Goal: Entertainment & Leisure: Consume media (video, audio)

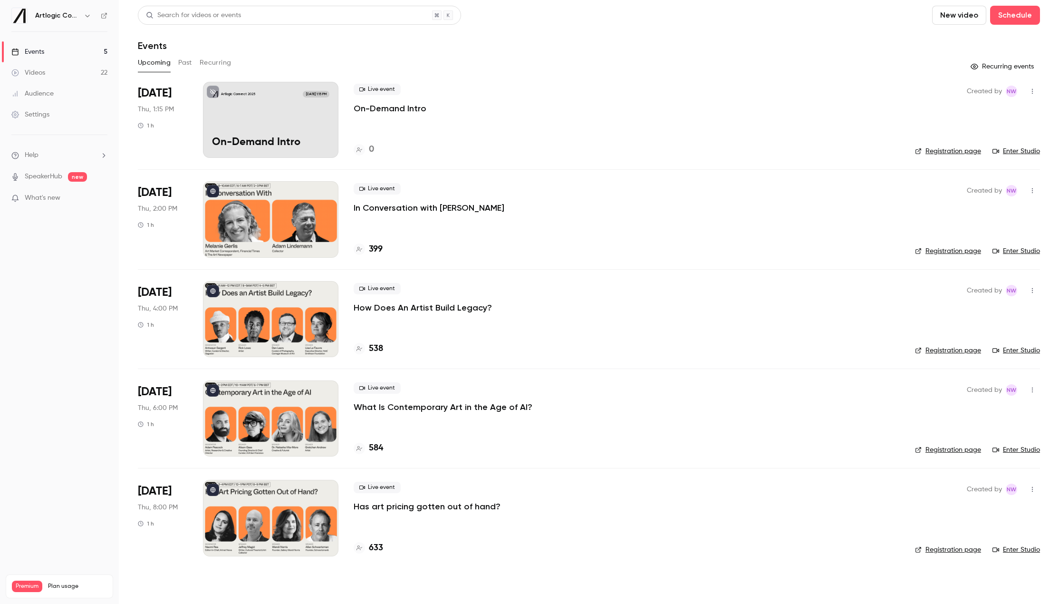
click at [60, 56] on link "Events 5" at bounding box center [59, 51] width 119 height 21
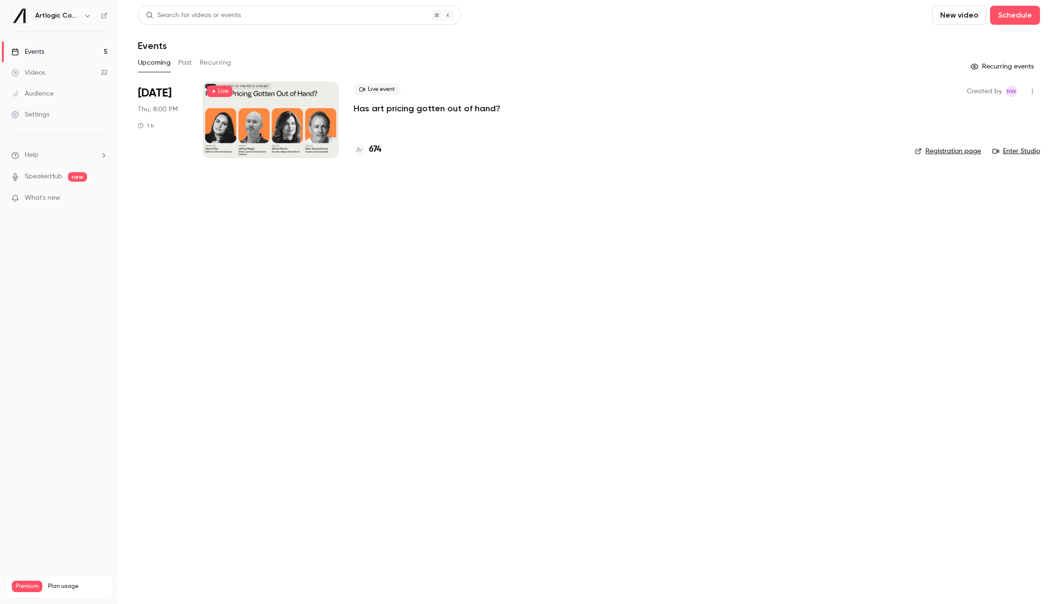
click at [192, 59] on button "Past" at bounding box center [185, 62] width 14 height 15
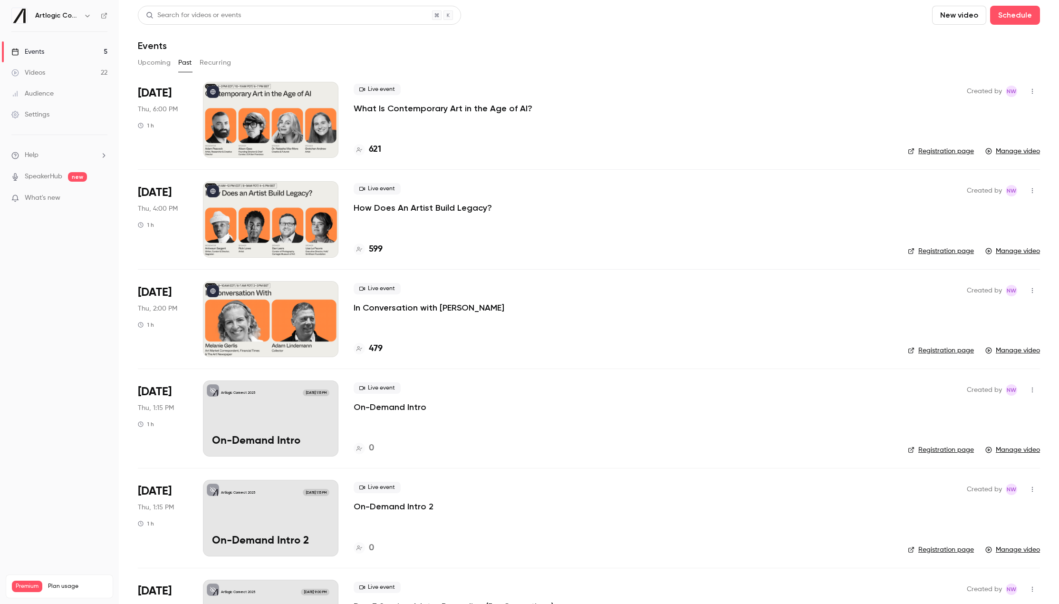
click at [477, 113] on p "What Is Contemporary Art in the Age of AI?" at bounding box center [443, 108] width 179 height 11
click at [455, 206] on p "How Does An Artist Build Legacy?" at bounding box center [423, 207] width 138 height 11
